Goal: Task Accomplishment & Management: Manage account settings

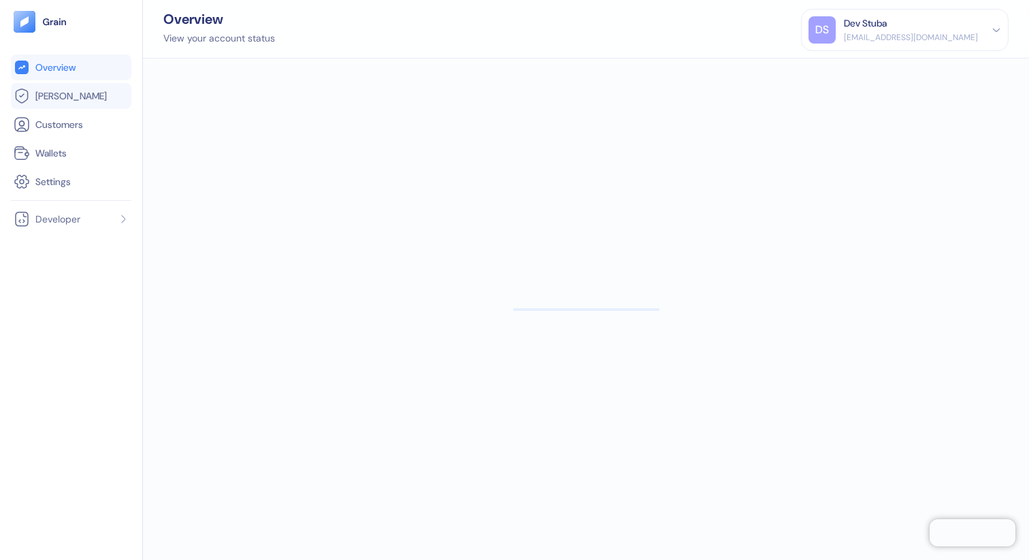
click at [89, 89] on link "[PERSON_NAME]" at bounding box center [71, 96] width 115 height 16
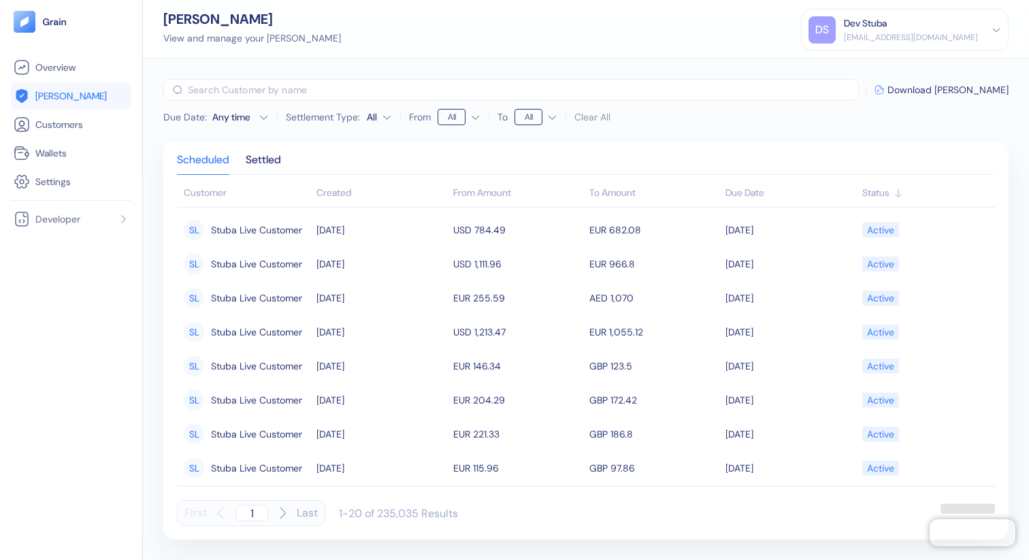
click at [239, 114] on div "Any time" at bounding box center [232, 117] width 41 height 14
click at [331, 123] on div "Settlement Type: All" at bounding box center [339, 117] width 106 height 22
click at [361, 120] on div "Settlement Type: All" at bounding box center [339, 117] width 106 height 22
click at [378, 118] on html "Pingdom Check: App Online Overview [PERSON_NAME] Customers Wallets Settings Dev…" at bounding box center [514, 280] width 1029 height 560
click at [329, 139] on html "Pingdom Check: App Online Overview [PERSON_NAME] Customers Wallets Settings Dev…" at bounding box center [514, 280] width 1029 height 560
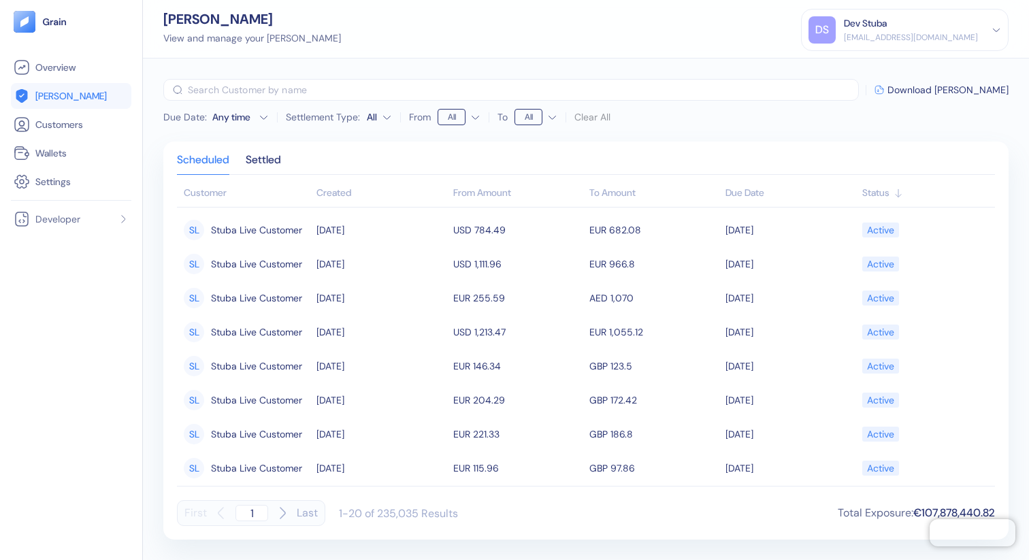
click at [949, 41] on div "[EMAIL_ADDRESS][DOMAIN_NAME]" at bounding box center [911, 37] width 134 height 12
click at [933, 59] on div "Sign Out" at bounding box center [904, 63] width 193 height 22
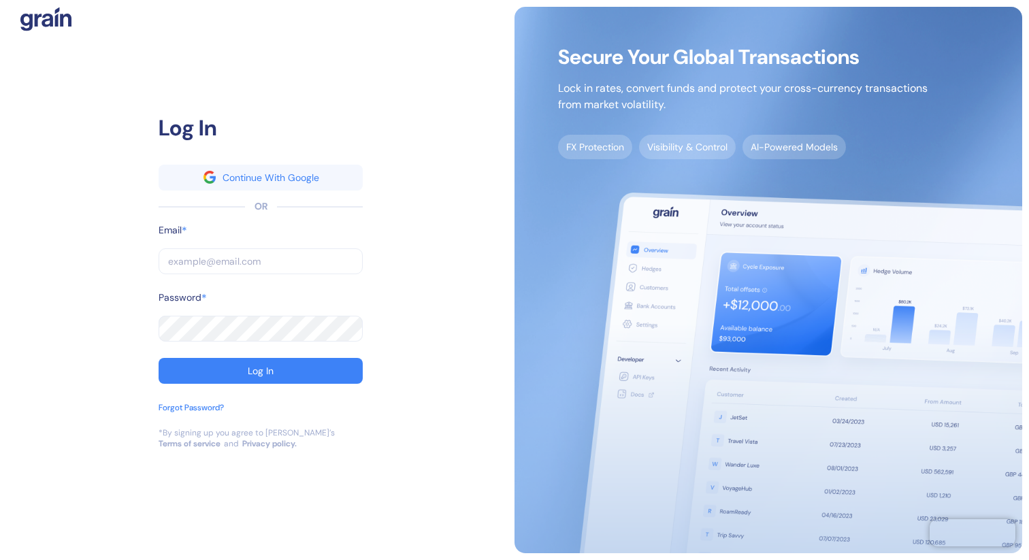
type input "[PERSON_NAME][EMAIL_ADDRESS][DOMAIN_NAME]"
type input "[EMAIL_ADDRESS][DOMAIN_NAME]"
click at [329, 257] on input "[EMAIL_ADDRESS][DOMAIN_NAME]" at bounding box center [261, 261] width 204 height 26
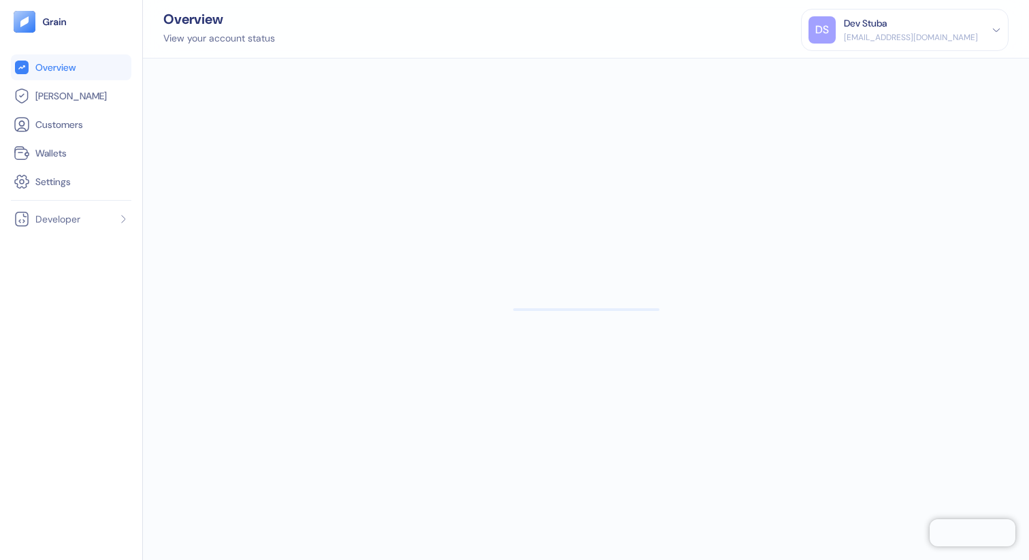
click at [942, 37] on div "[EMAIL_ADDRESS][DOMAIN_NAME]" at bounding box center [911, 37] width 134 height 12
click at [923, 67] on div "Sign Out" at bounding box center [904, 63] width 193 height 22
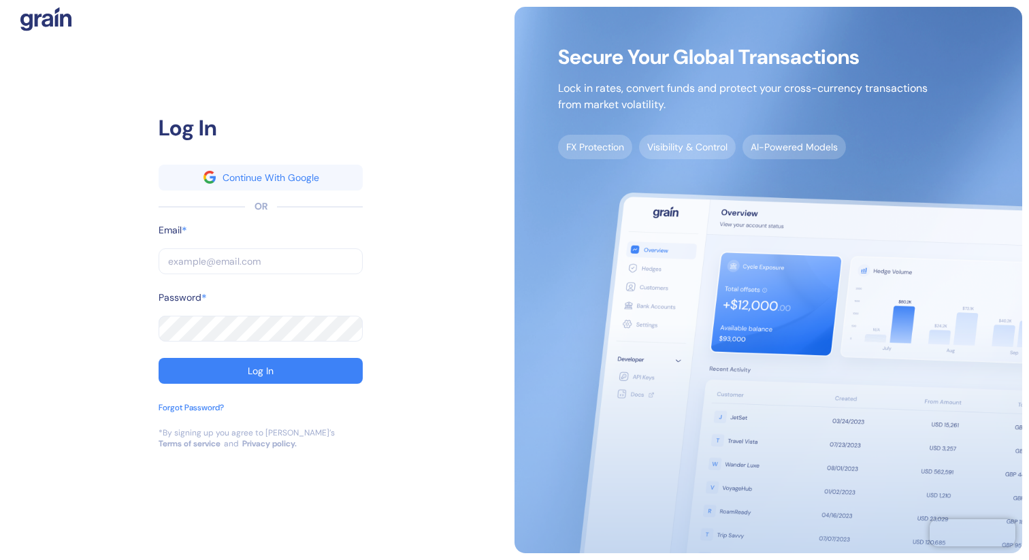
type input "[PERSON_NAME][EMAIL_ADDRESS][DOMAIN_NAME]"
click at [350, 270] on input "[PERSON_NAME][EMAIL_ADDRESS][DOMAIN_NAME]" at bounding box center [261, 261] width 204 height 26
type input "g"
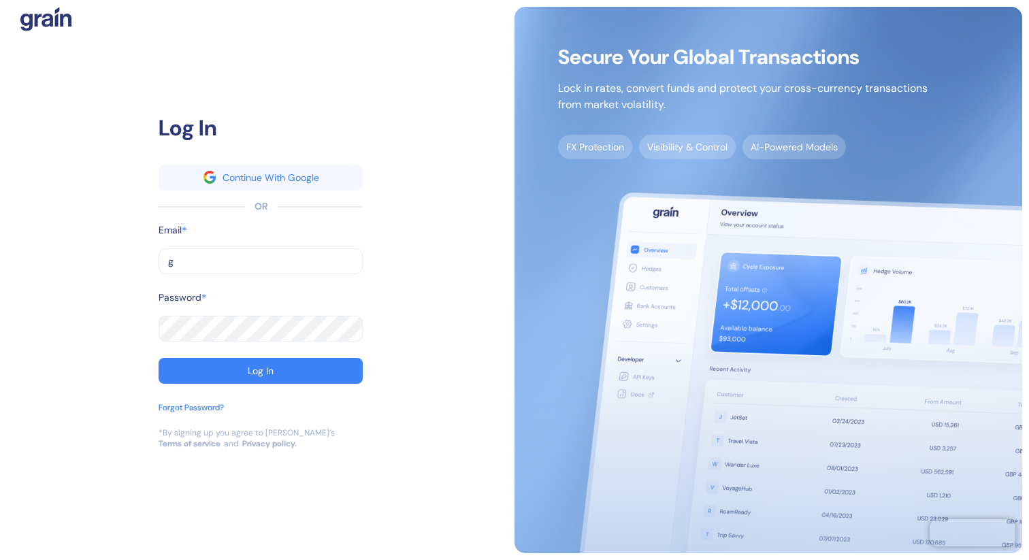
type input "gr"
type input "gra"
type input "grai"
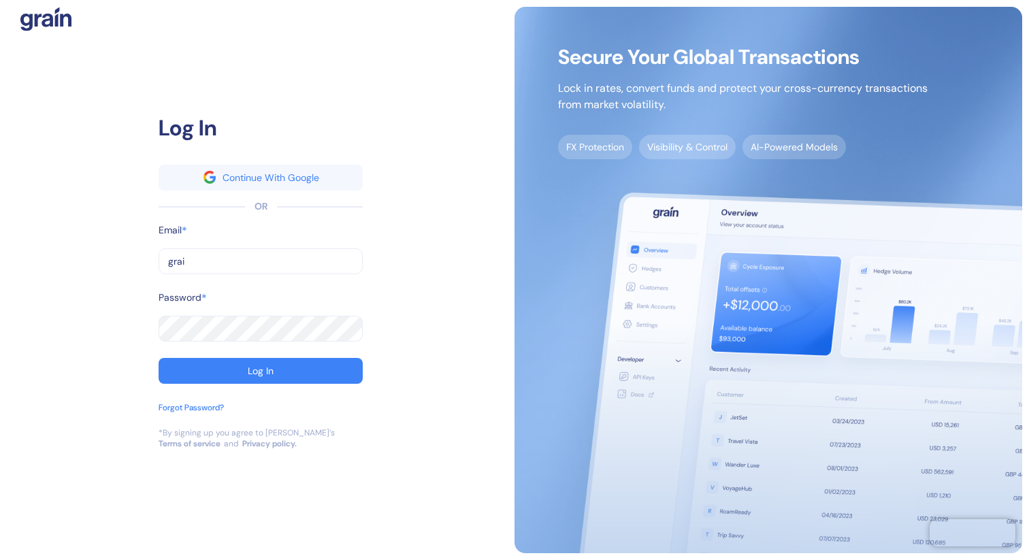
type input "grai"
type input "grain"
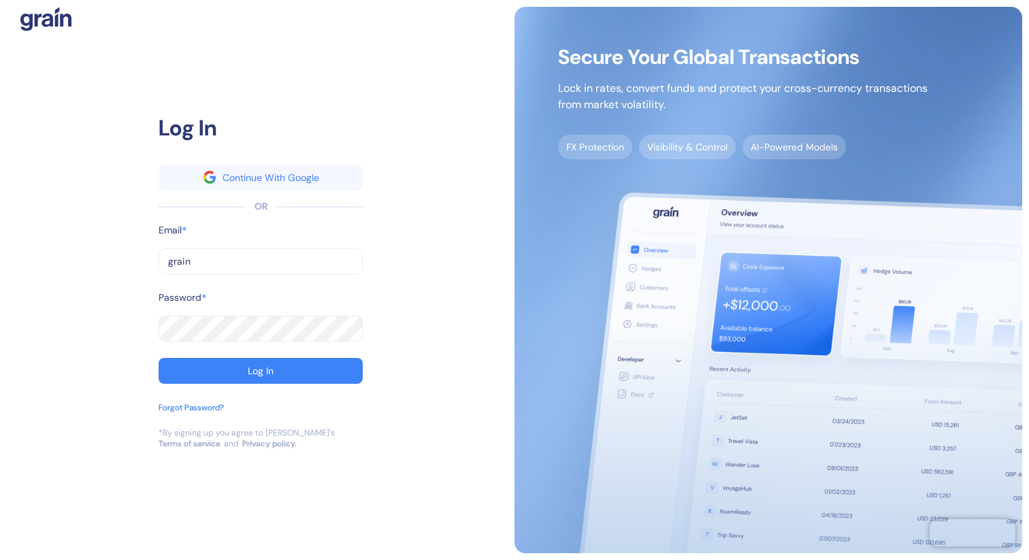
type input "[EMAIL_ADDRESS][DOMAIN_NAME]"
